Goal: Navigation & Orientation: Find specific page/section

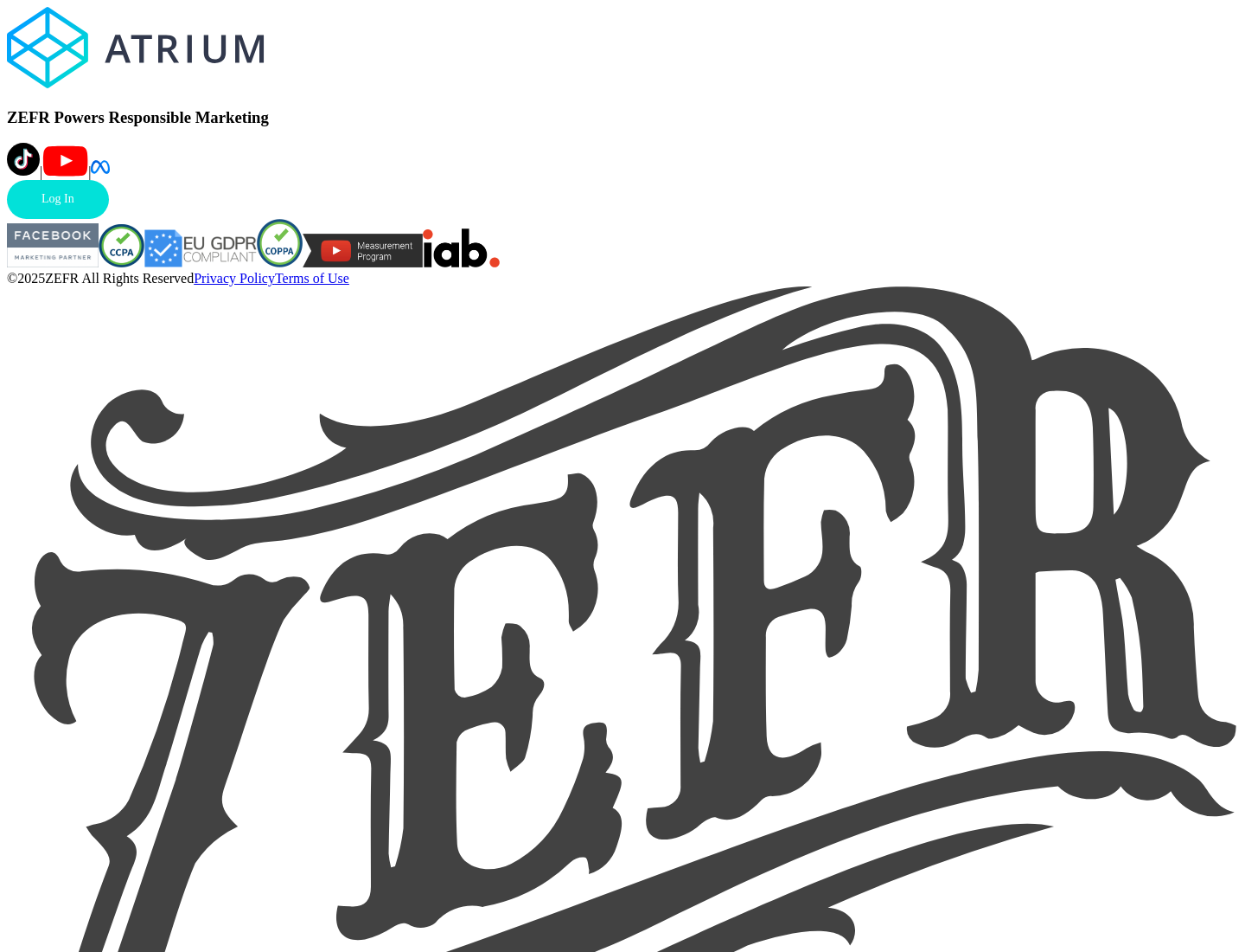
click at [109, 219] on link "Log In" at bounding box center [58, 200] width 102 height 39
